Goal: Task Accomplishment & Management: Use online tool/utility

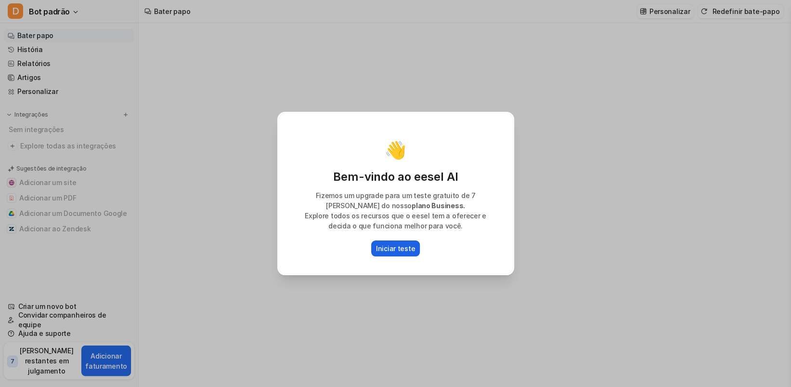
click at [407, 250] on font "Iniciar teste" at bounding box center [395, 248] width 39 height 8
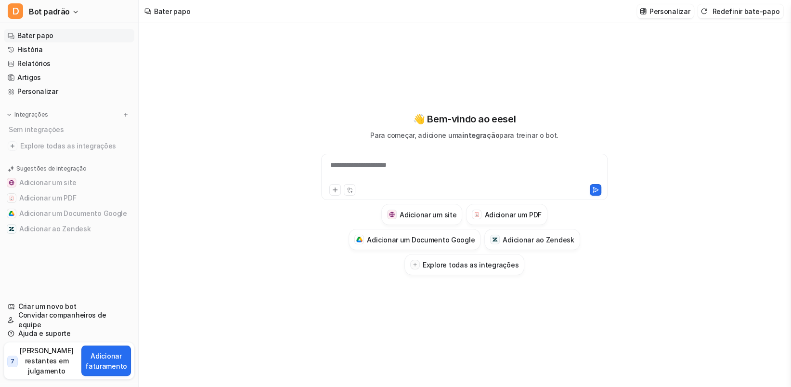
click at [385, 169] on div "**********" at bounding box center [465, 171] width 282 height 22
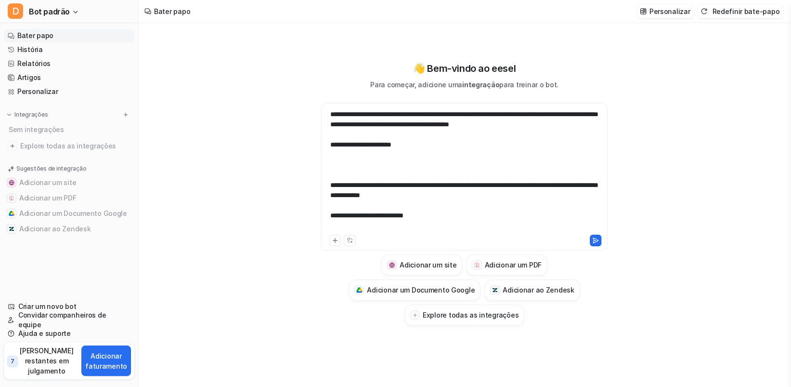
scroll to position [128, 0]
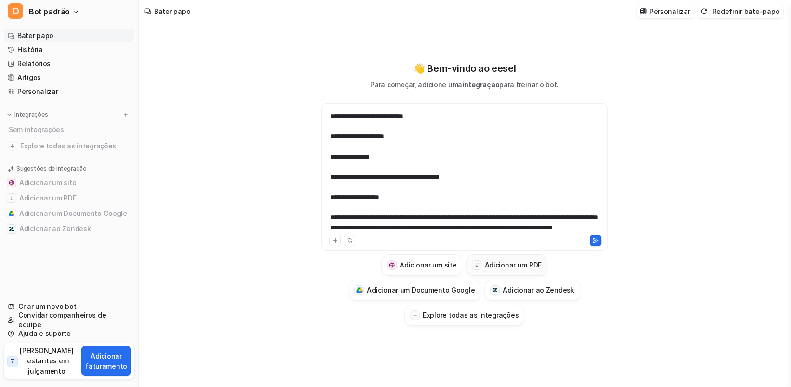
click at [507, 266] on font "Adicionar um PDF" at bounding box center [513, 265] width 57 height 8
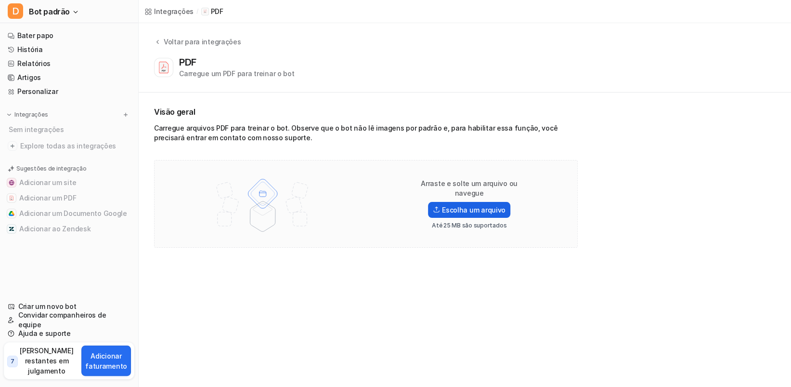
click at [466, 208] on font "Escolha um arquivo" at bounding box center [474, 210] width 64 height 8
click at [0, 0] on input "Escolha um arquivo" at bounding box center [0, 0] width 0 height 0
